Goal: Task Accomplishment & Management: Use online tool/utility

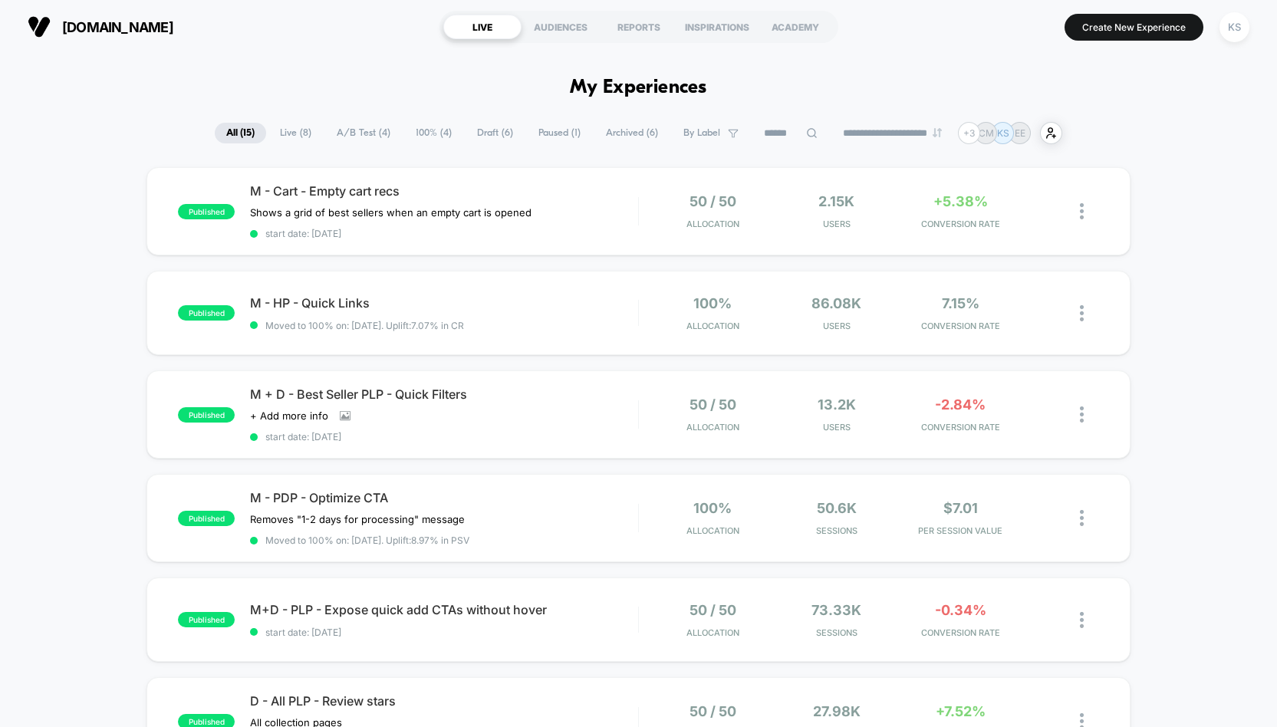
click at [293, 138] on span "Live ( 8 )" at bounding box center [296, 133] width 54 height 21
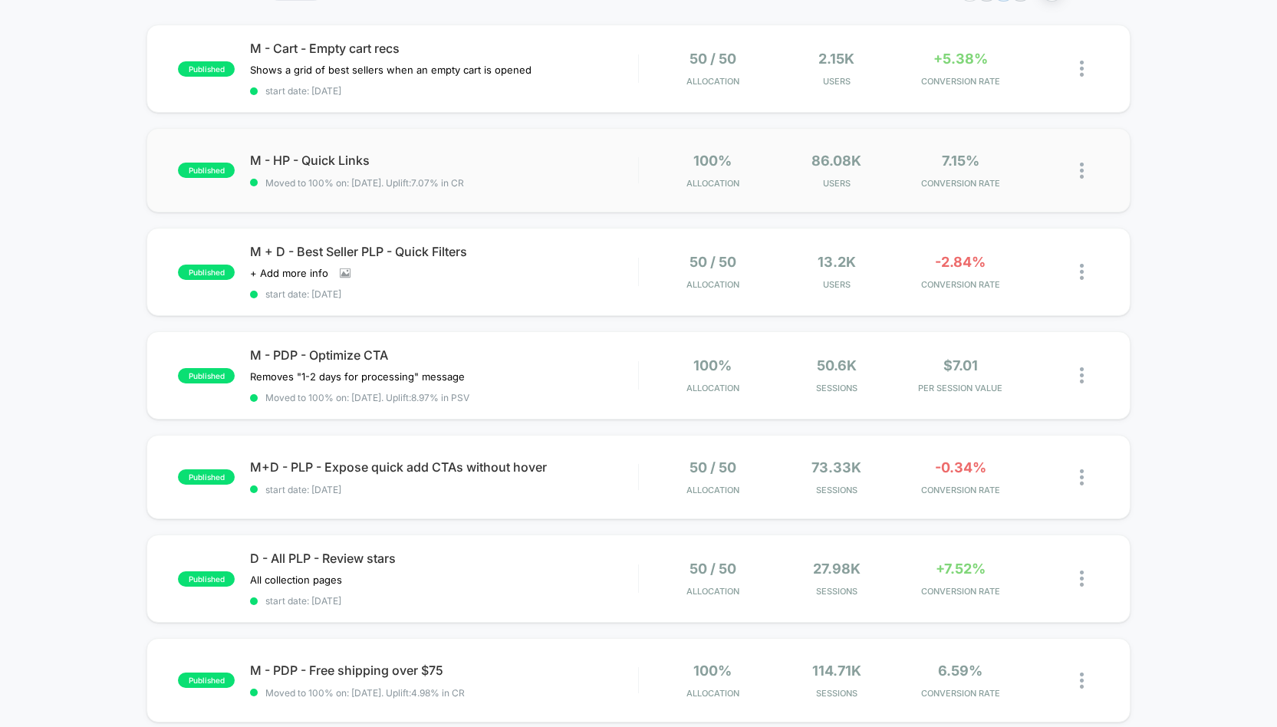
scroll to position [149, 0]
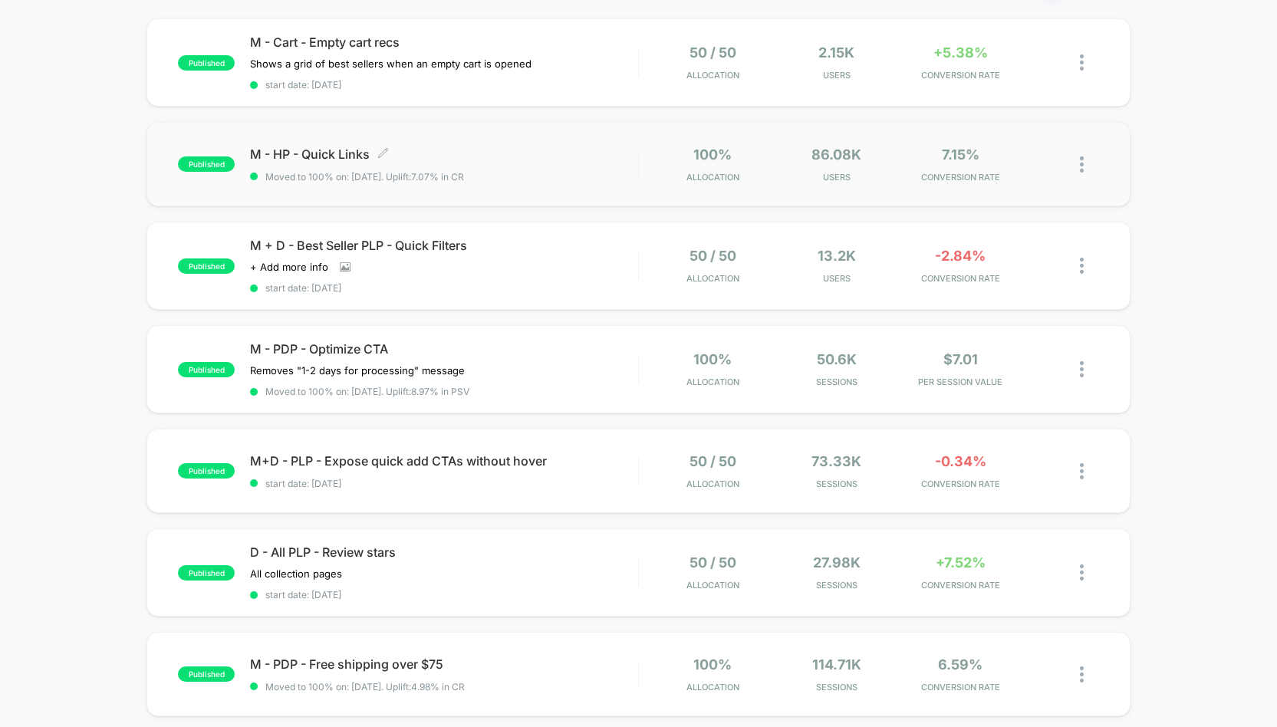
click at [545, 166] on div "M - HP - Quick Links Click to edit experience details Click to edit experience …" at bounding box center [443, 165] width 387 height 36
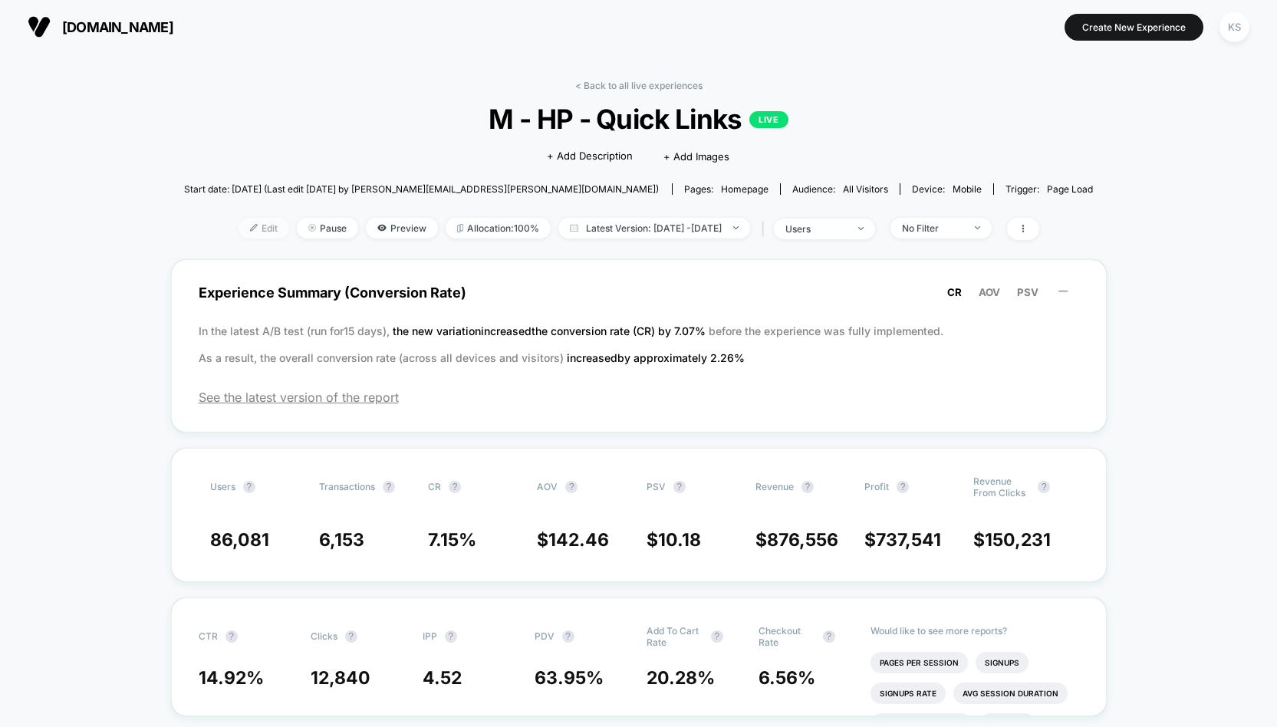
click at [241, 229] on span "Edit" at bounding box center [264, 228] width 51 height 21
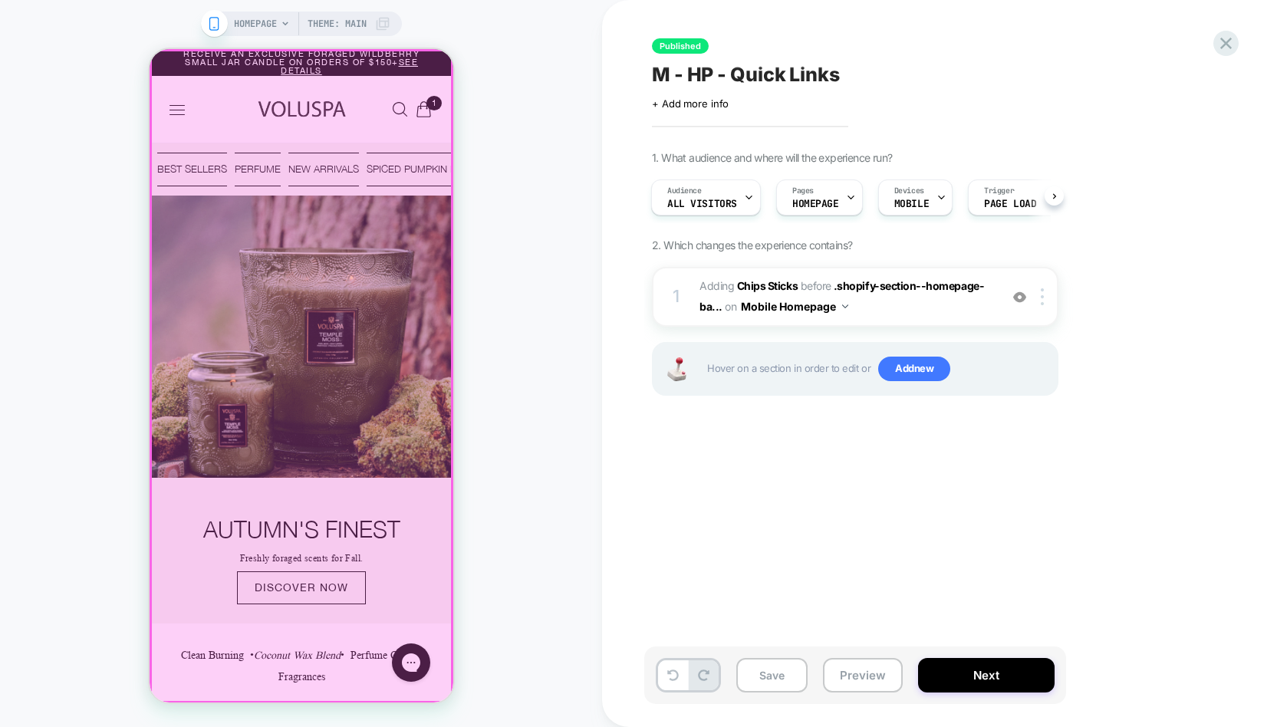
click at [418, 231] on div at bounding box center [300, 376] width 301 height 651
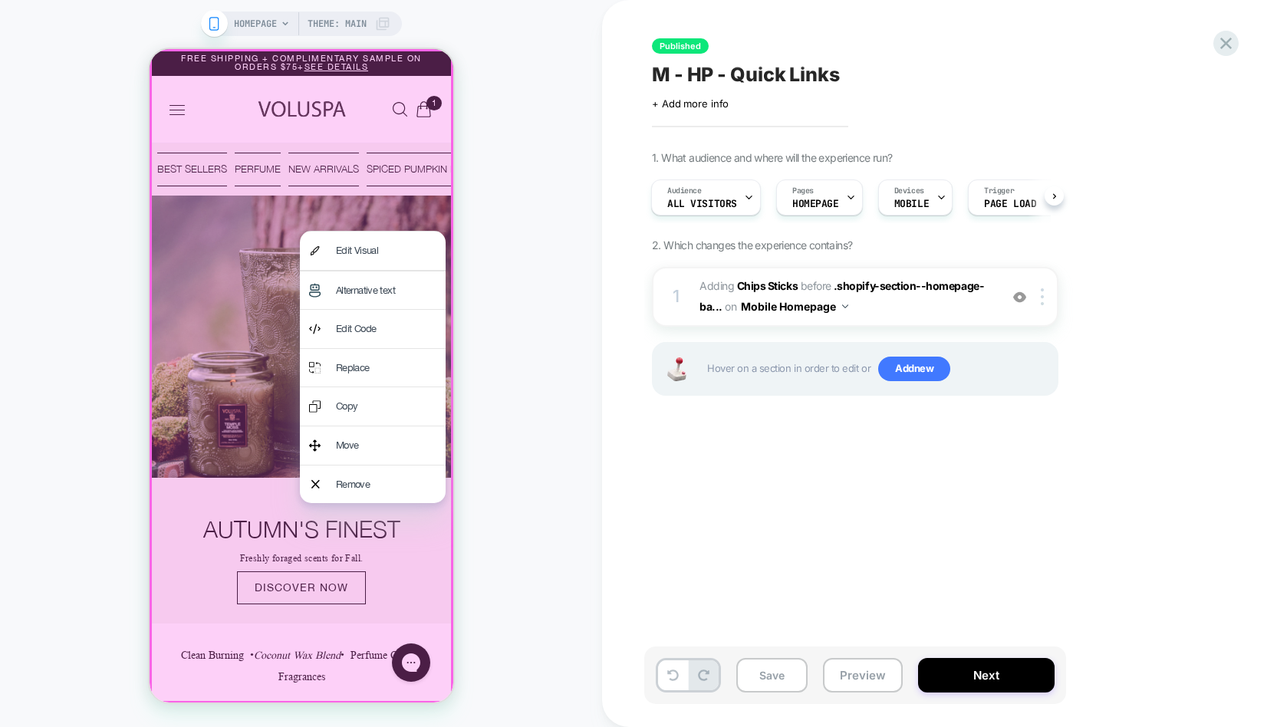
click at [526, 252] on div "HOMEPAGE Theme: MAIN" at bounding box center [301, 363] width 602 height 697
click at [809, 311] on button "Mobile Homepage" at bounding box center [794, 306] width 107 height 22
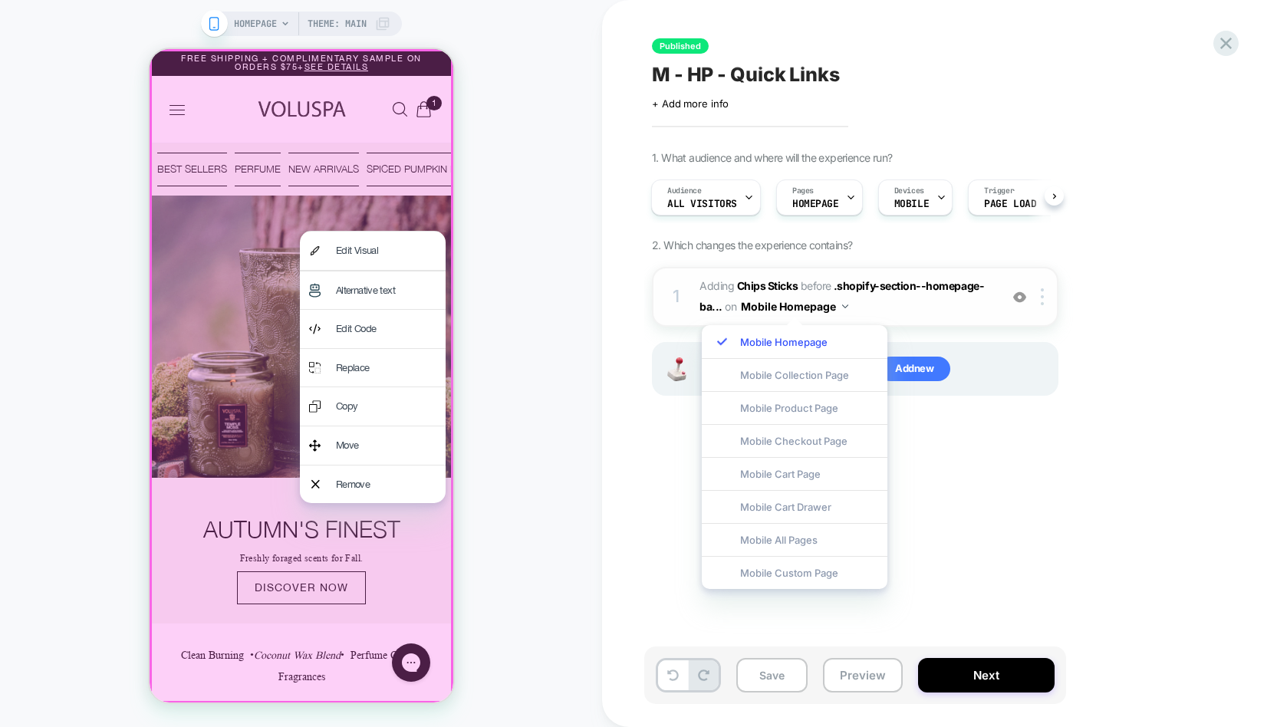
click at [833, 308] on button "Mobile Homepage" at bounding box center [794, 306] width 107 height 22
click at [0, 0] on span "#_loomi_addon_1730922804877 Adding Chips Sticks BEFORE .shopify-section--homepa…" at bounding box center [0, 0] width 0 height 0
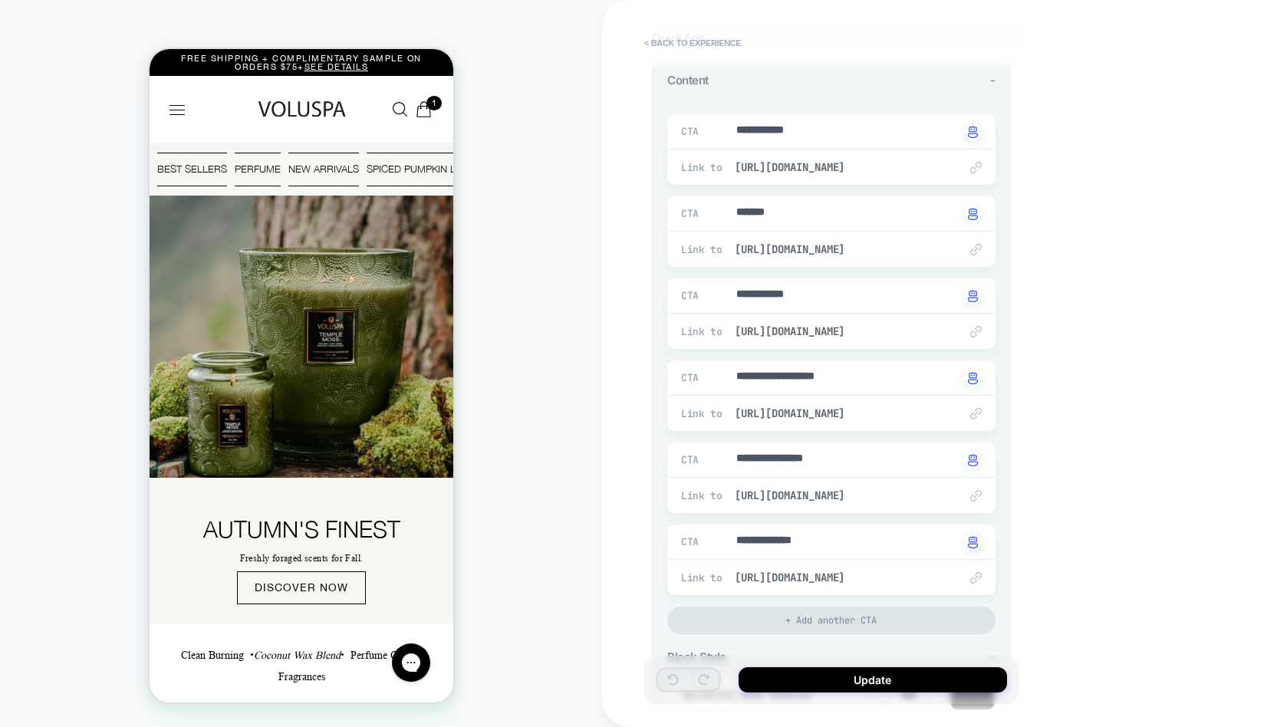
scroll to position [171, 0]
type textarea "*"
